Goal: Find specific page/section: Find specific page/section

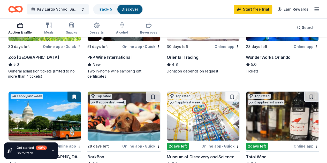
scroll to position [93, 0]
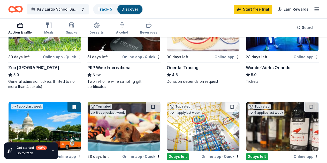
click at [20, 9] on icon "Home" at bounding box center [18, 8] width 8 height 5
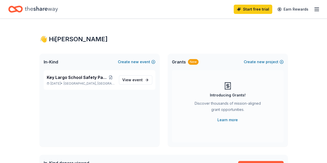
click at [315, 9] on line "button" at bounding box center [317, 9] width 4 height 0
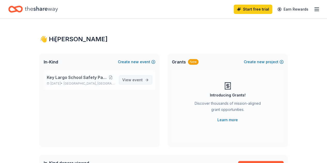
click at [136, 82] on span "event" at bounding box center [137, 80] width 10 height 4
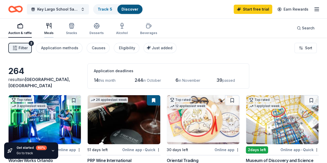
click at [50, 31] on div "Meals" at bounding box center [48, 29] width 9 height 12
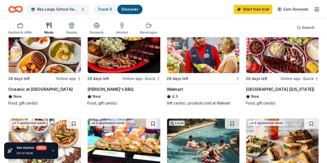
scroll to position [355, 0]
